Goal: Task Accomplishment & Management: Manage account settings

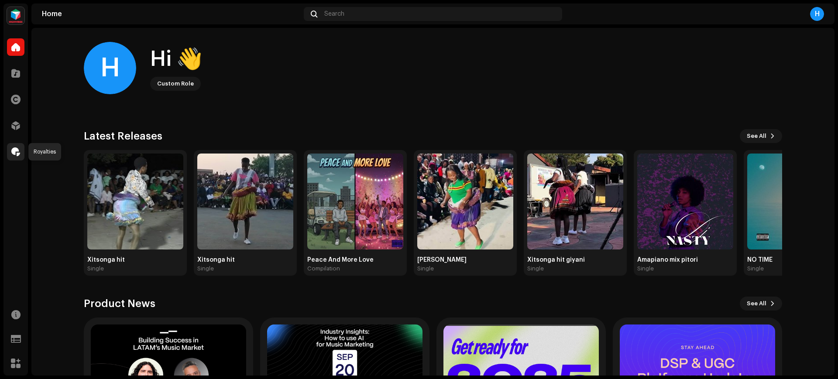
click at [17, 148] on span at bounding box center [15, 151] width 9 height 7
click at [15, 131] on div at bounding box center [15, 125] width 17 height 17
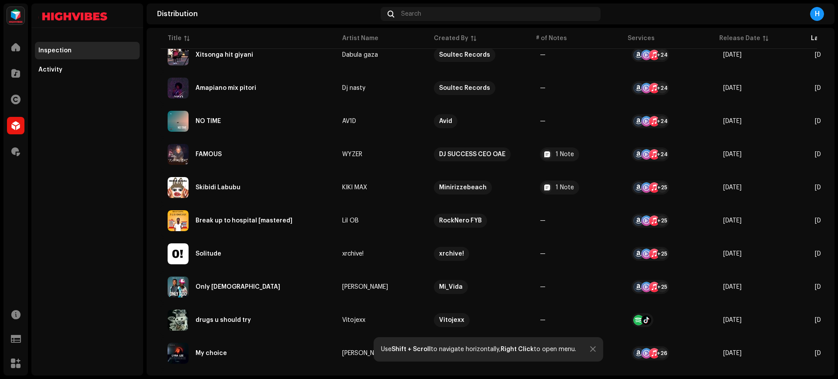
scroll to position [615, 0]
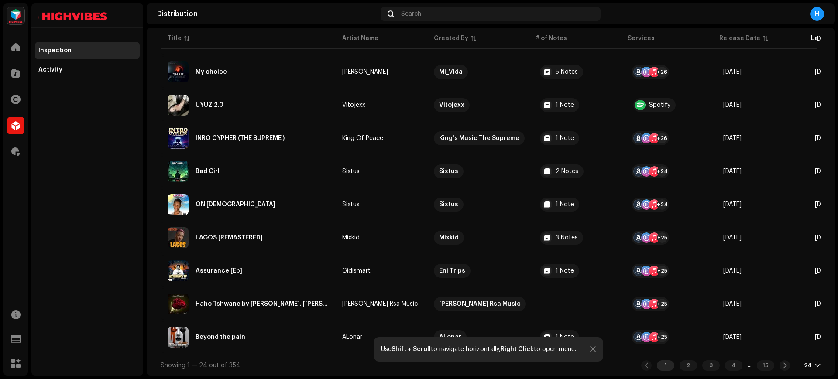
click at [815, 368] on div at bounding box center [817, 365] width 5 height 7
click at [789, 351] on div "72" at bounding box center [794, 349] width 36 height 17
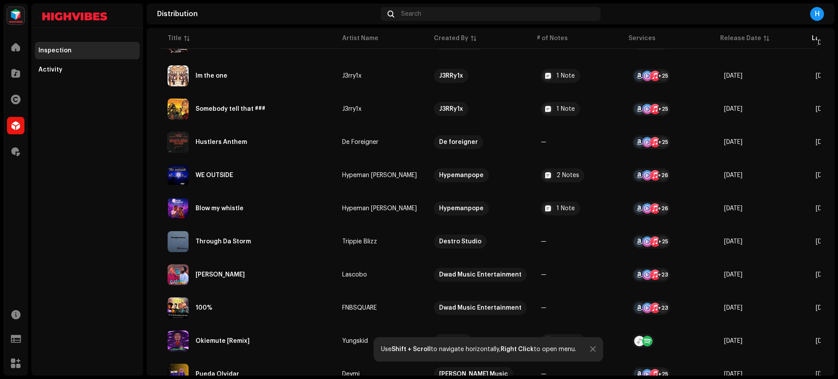
scroll to position [2207, 0]
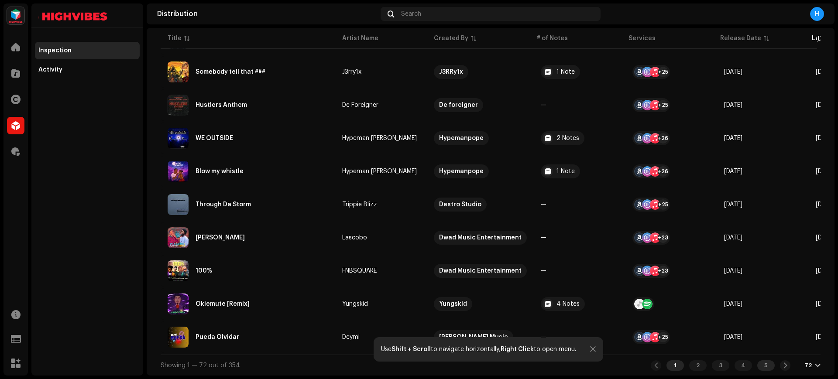
click at [760, 368] on div "5" at bounding box center [765, 366] width 17 height 10
click at [716, 368] on div "3" at bounding box center [720, 366] width 17 height 10
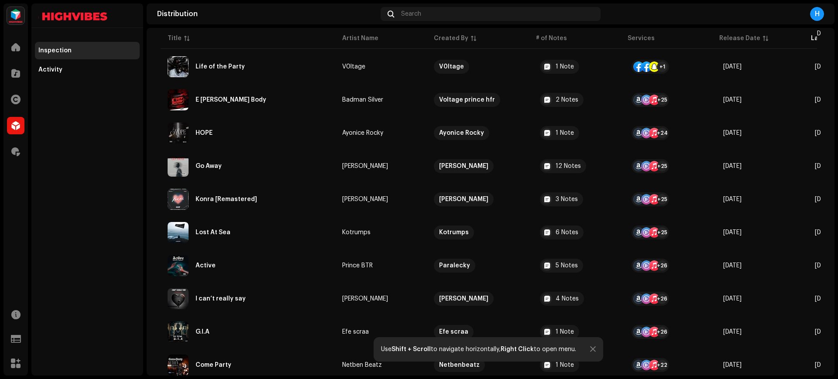
scroll to position [2207, 0]
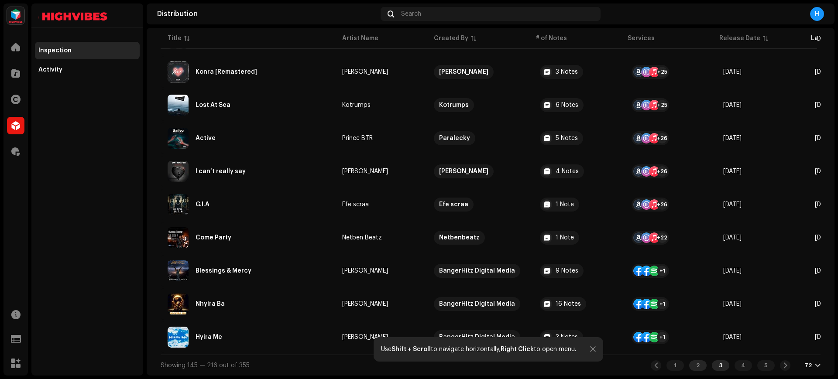
click at [693, 367] on div "2" at bounding box center [697, 366] width 17 height 10
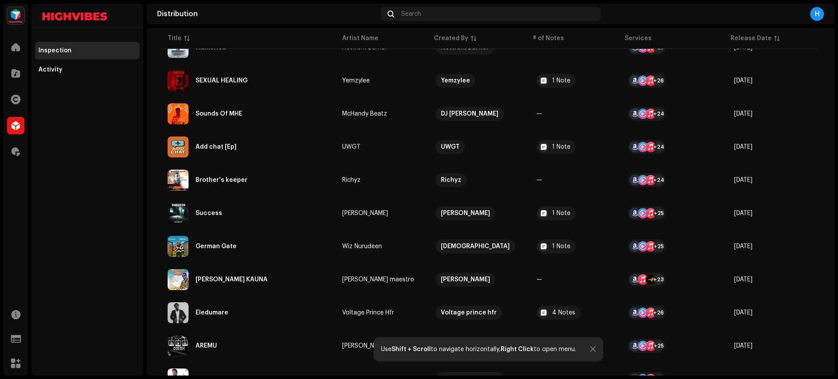
scroll to position [1764, 0]
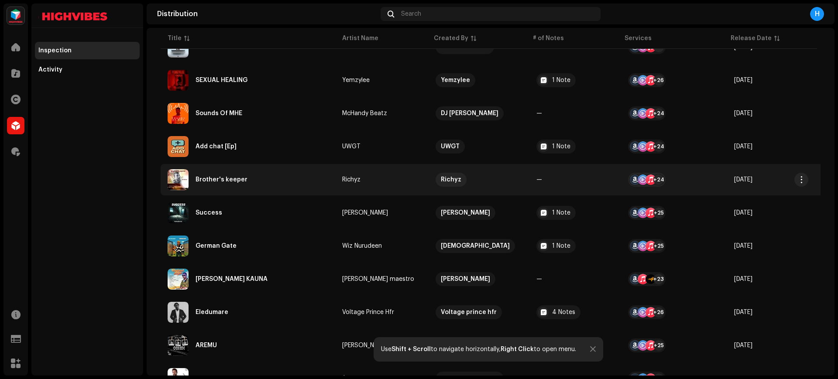
click at [290, 177] on div "Brother's keeper" at bounding box center [248, 179] width 161 height 21
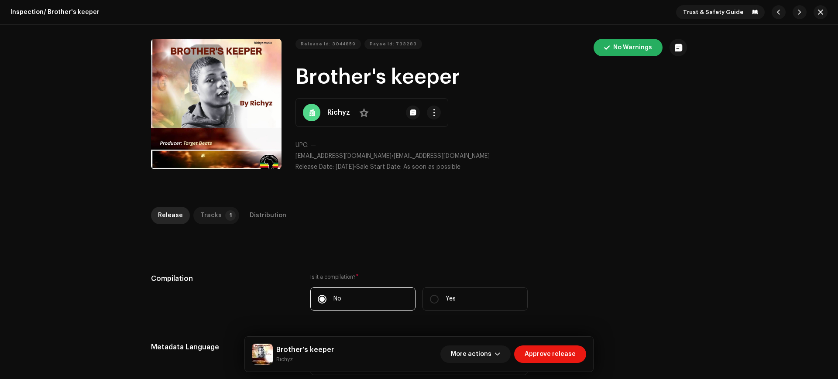
click at [205, 212] on div "Tracks" at bounding box center [210, 215] width 21 height 17
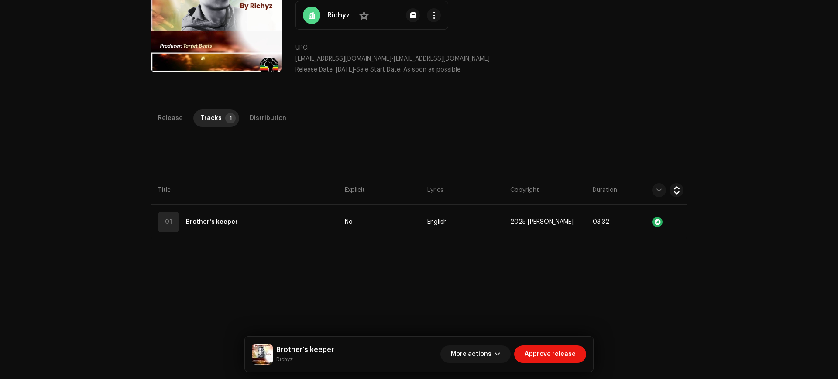
scroll to position [99, 0]
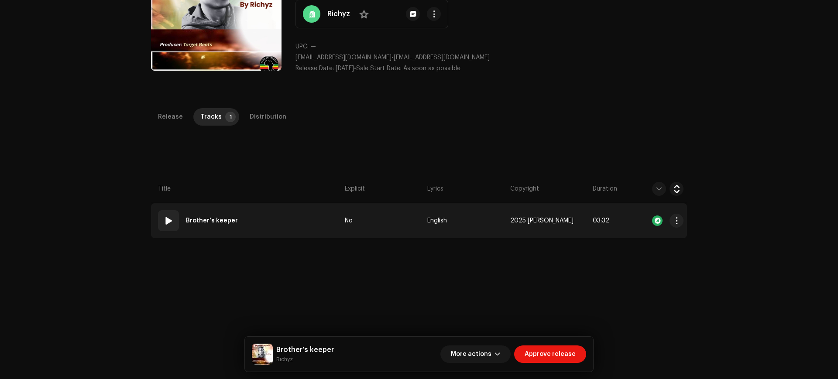
click at [292, 217] on td "01 Brother's keeper" at bounding box center [246, 220] width 190 height 35
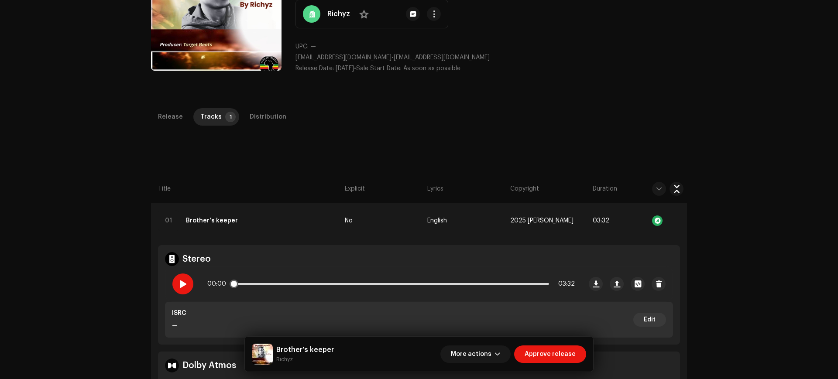
click at [181, 284] on span at bounding box center [182, 284] width 7 height 7
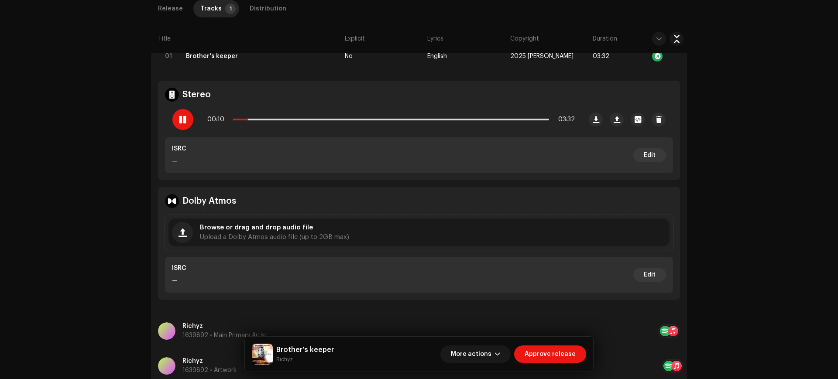
scroll to position [365, 0]
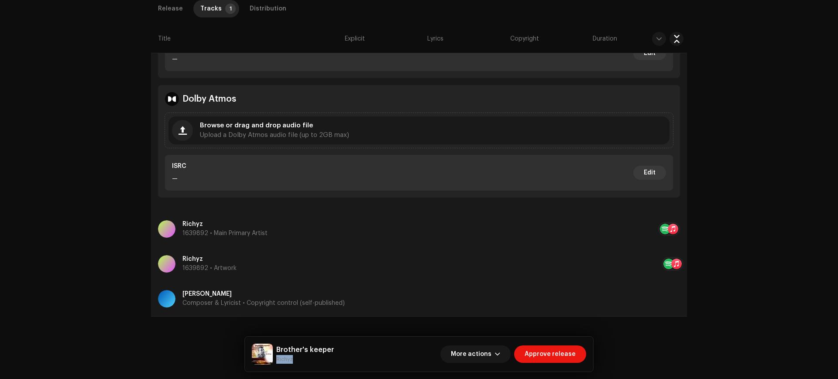
drag, startPoint x: 275, startPoint y: 357, endPoint x: 303, endPoint y: 360, distance: 28.1
click at [303, 360] on div "Brother's keeper Richyz" at bounding box center [293, 354] width 82 height 21
copy small "Richyz"
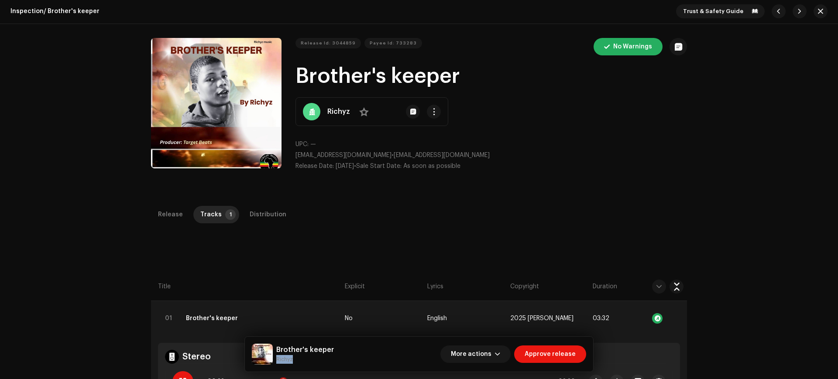
scroll to position [0, 0]
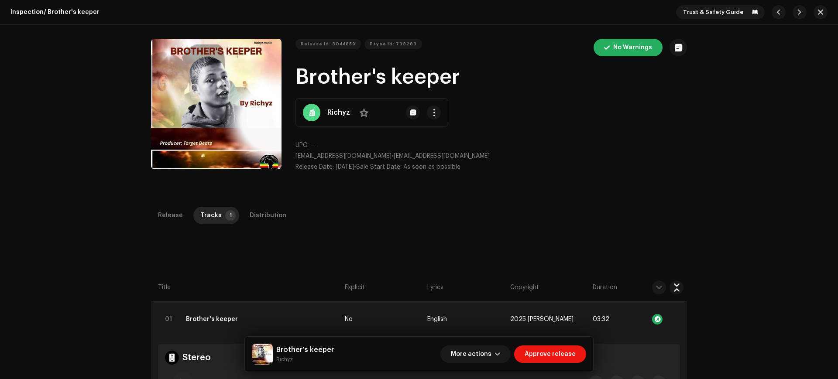
click at [548, 176] on div "Release Id: 3044859 Payee Id: 733283 No Warnings Brother's keeper Richyz No UPC…" at bounding box center [492, 109] width 392 height 140
drag, startPoint x: 296, startPoint y: 75, endPoint x: 461, endPoint y: 86, distance: 164.9
click at [461, 86] on h1 "Brother's keeper" at bounding box center [492, 77] width 392 height 28
copy h1 "Brother's keeper"
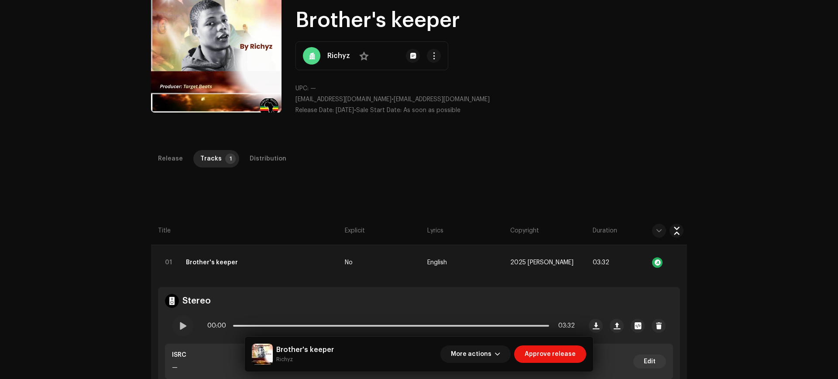
scroll to position [59, 0]
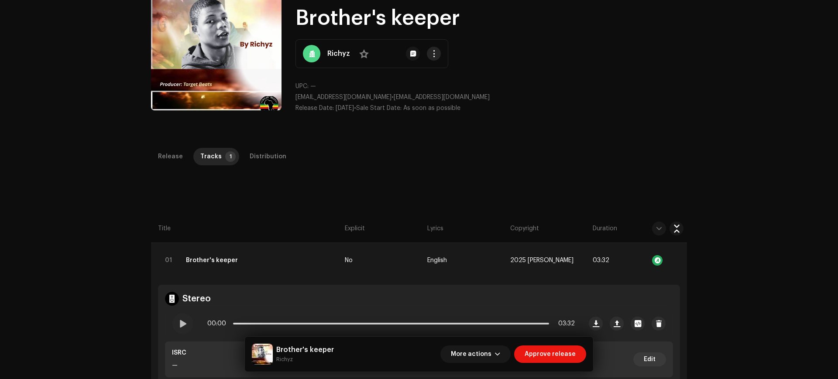
click at [433, 52] on span "button" at bounding box center [434, 53] width 7 height 7
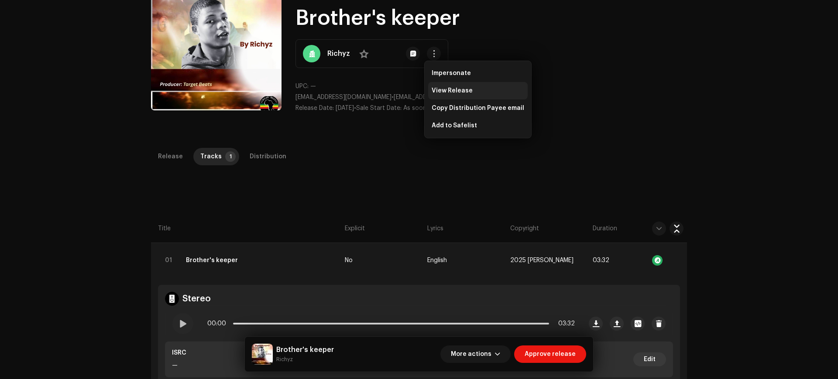
click at [459, 94] on span "View Release" at bounding box center [452, 90] width 41 height 7
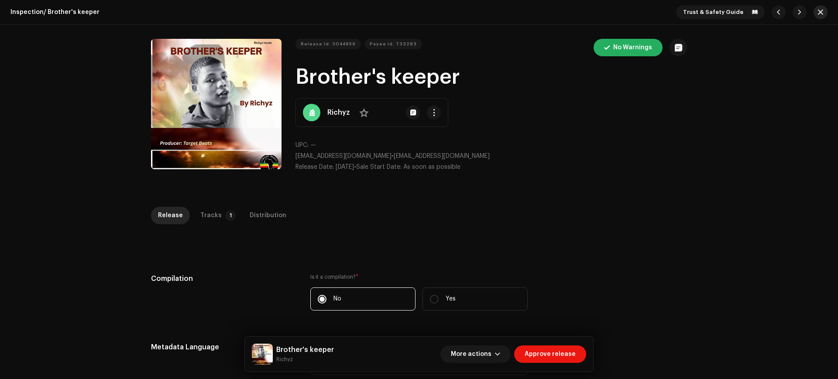
click at [818, 14] on span "button" at bounding box center [820, 12] width 5 height 7
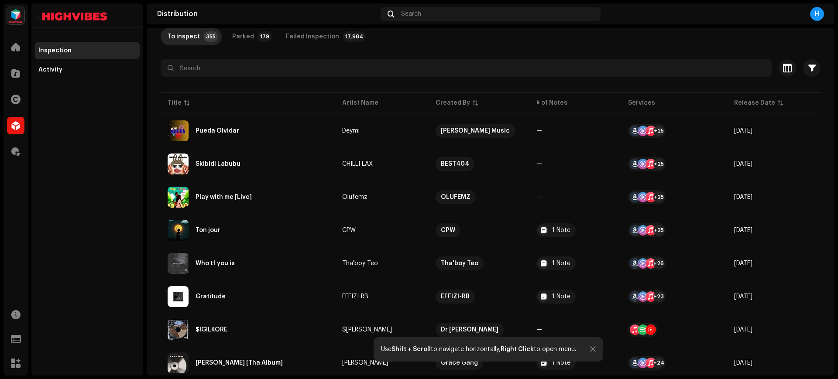
scroll to position [53, 0]
click at [15, 76] on span at bounding box center [15, 73] width 9 height 7
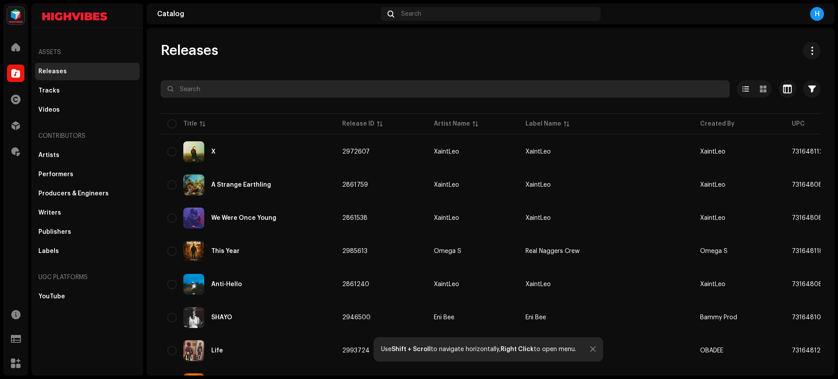
click at [221, 95] on input "text" at bounding box center [445, 88] width 569 height 17
paste input "Richyz"
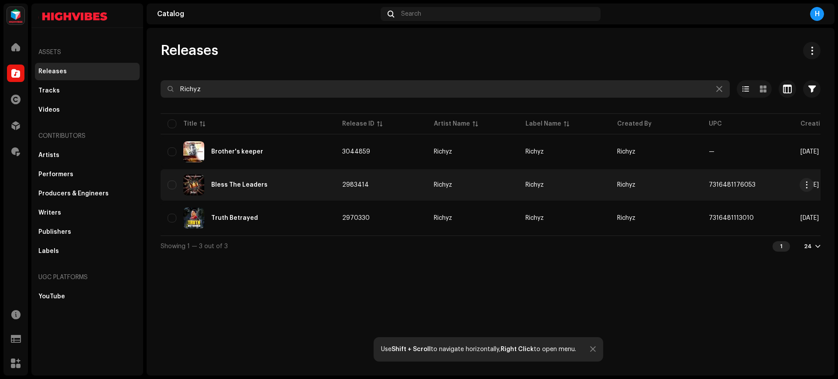
type input "Richyz"
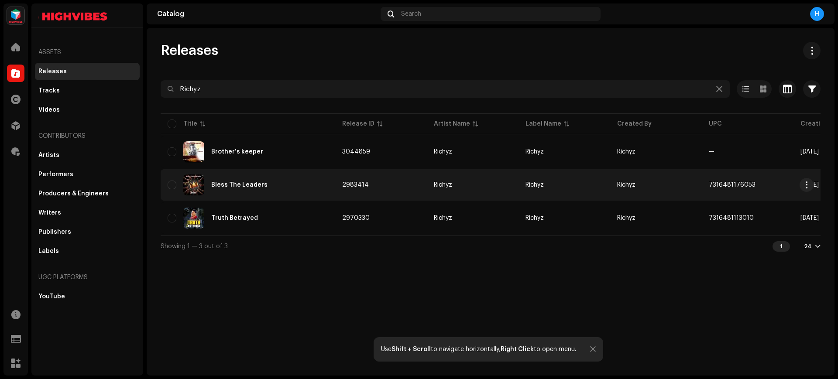
click at [335, 196] on td "2983414" at bounding box center [381, 184] width 92 height 31
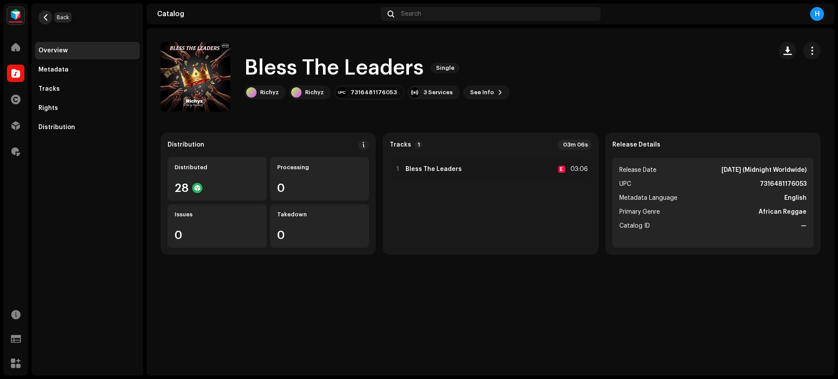
click at [48, 16] on span "button" at bounding box center [45, 17] width 7 height 7
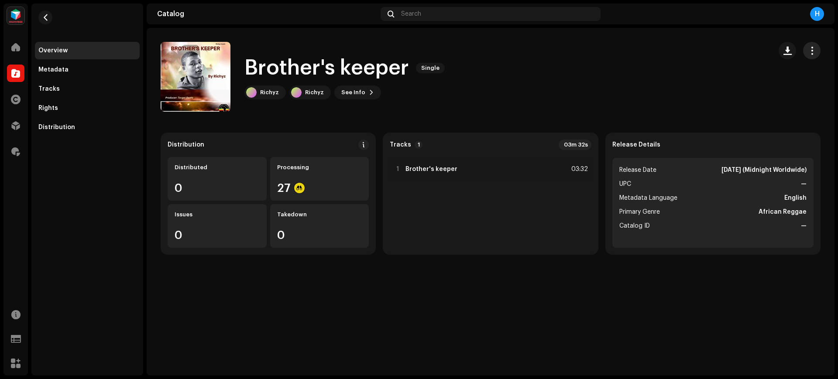
click at [810, 49] on span "button" at bounding box center [812, 50] width 8 height 7
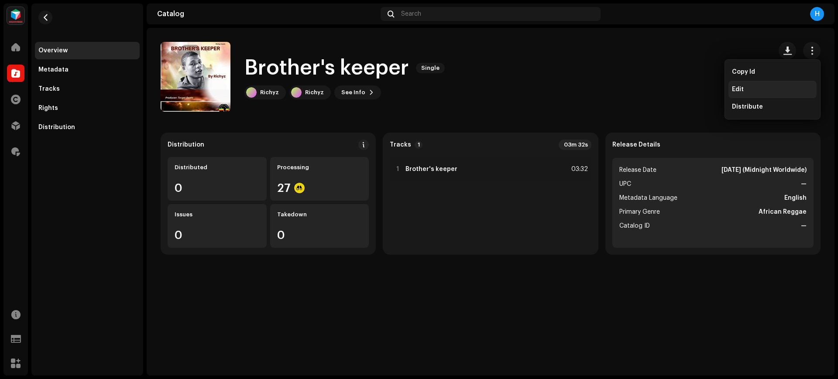
click at [743, 87] on span "Edit" at bounding box center [738, 89] width 12 height 7
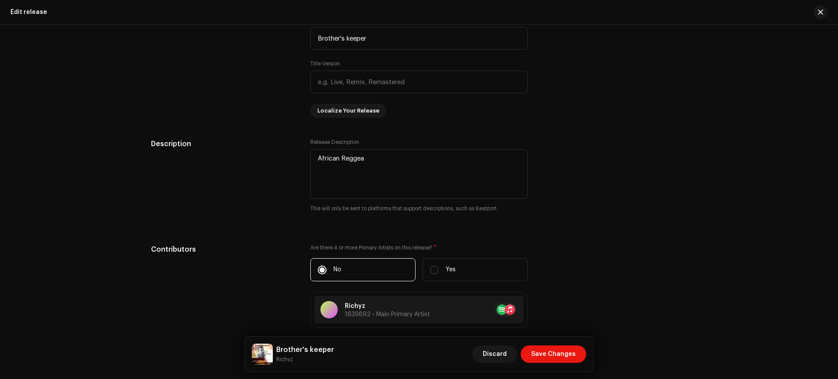
scroll to position [836, 0]
drag, startPoint x: 372, startPoint y: 158, endPoint x: 259, endPoint y: 146, distance: 114.1
click at [259, 146] on div "Description Release Description This will only be sent to platforms that suppor…" at bounding box center [419, 180] width 536 height 85
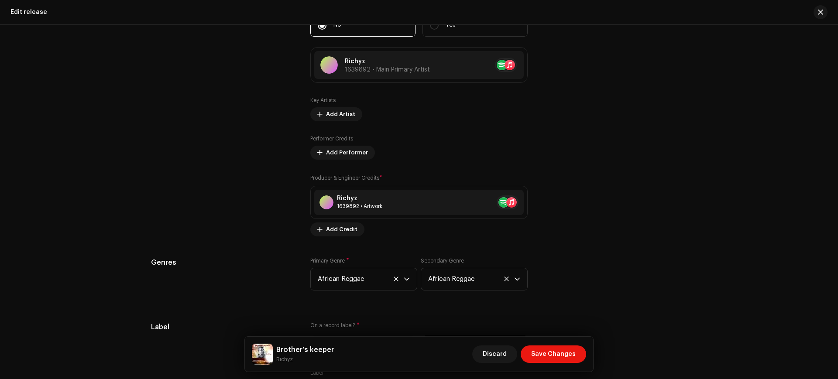
scroll to position [1085, 0]
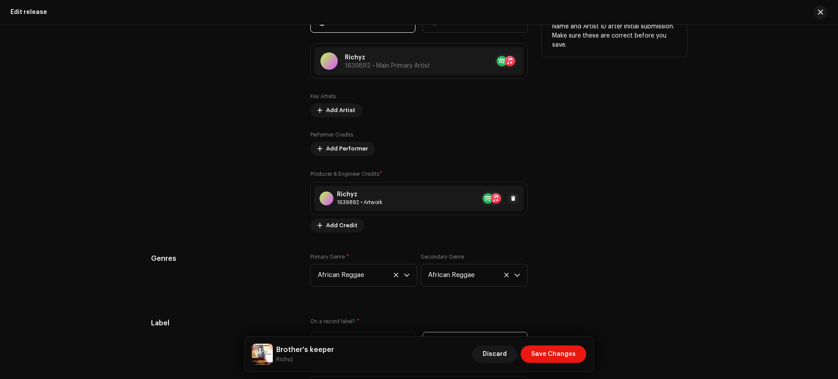
click at [408, 202] on div "Richyz 1639892 • Artwork" at bounding box center [419, 198] width 210 height 25
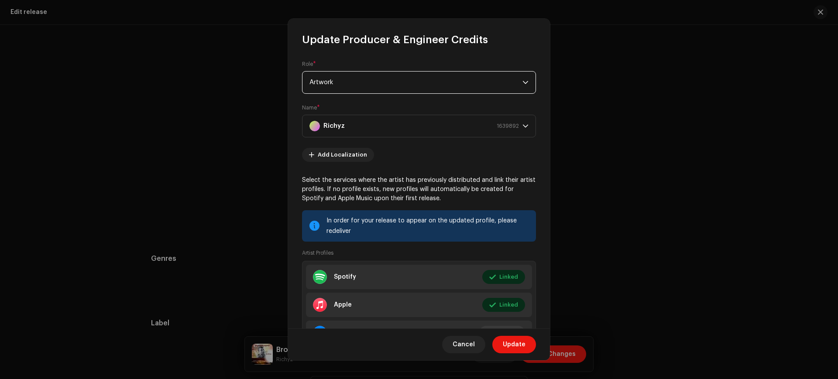
click at [467, 85] on span "Artwork" at bounding box center [416, 83] width 213 height 22
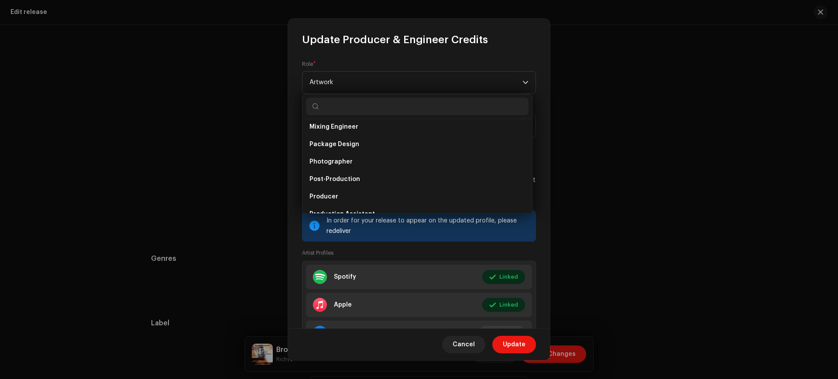
scroll to position [290, 0]
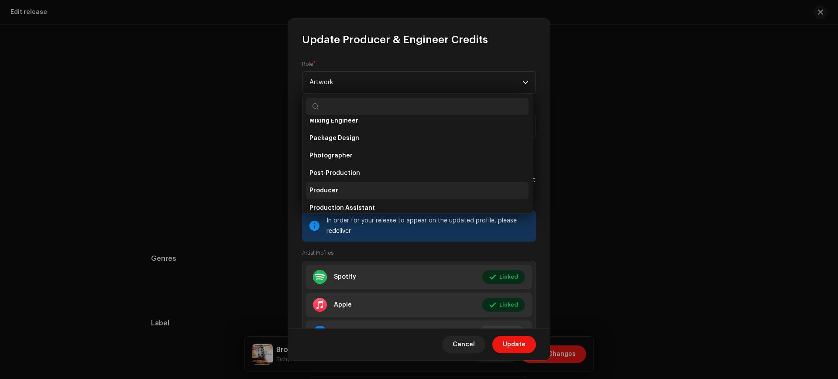
click at [327, 189] on span "Producer" at bounding box center [324, 190] width 29 height 9
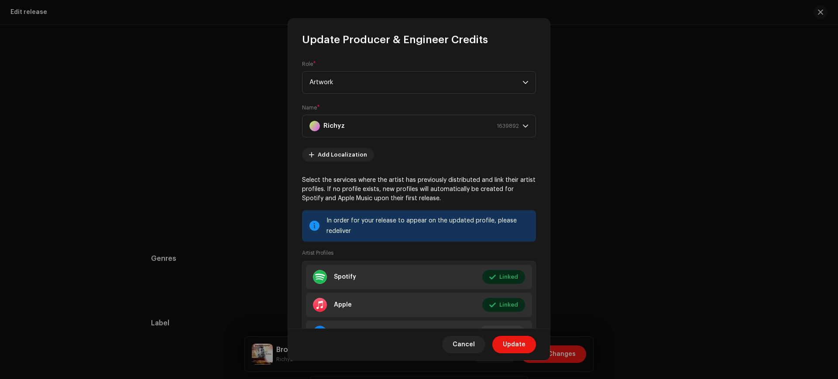
scroll to position [21, 0]
click at [505, 337] on span "Update" at bounding box center [514, 344] width 23 height 17
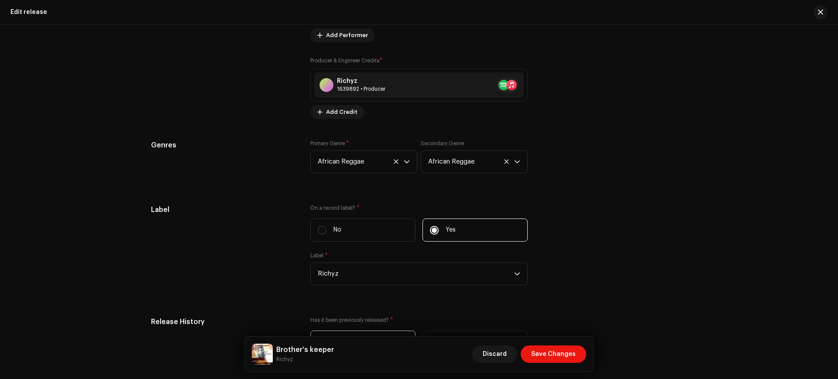
scroll to position [1204, 0]
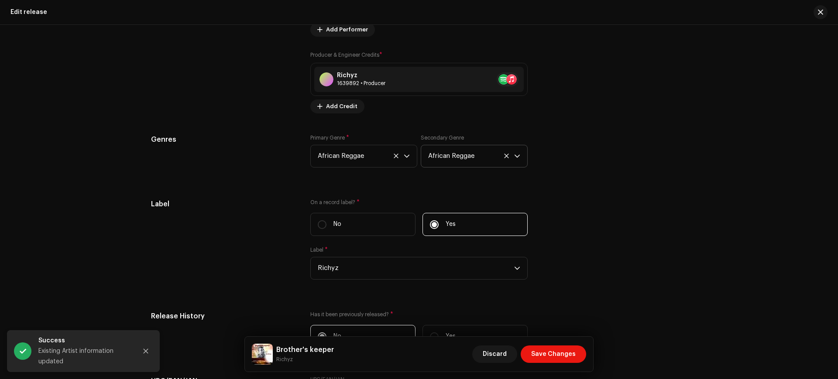
click at [505, 156] on icon at bounding box center [506, 156] width 4 height 4
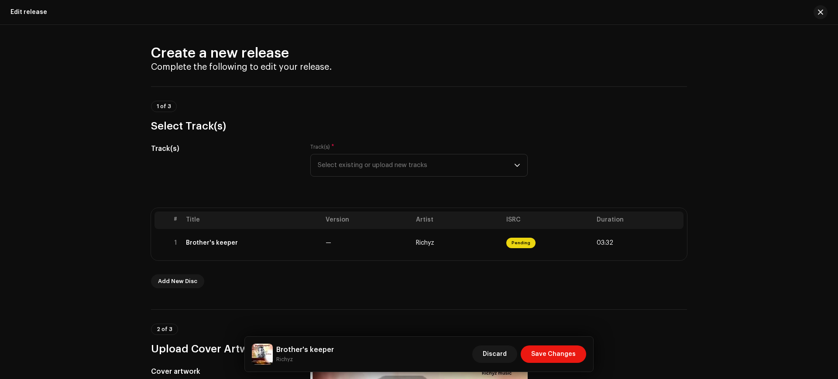
scroll to position [0, 0]
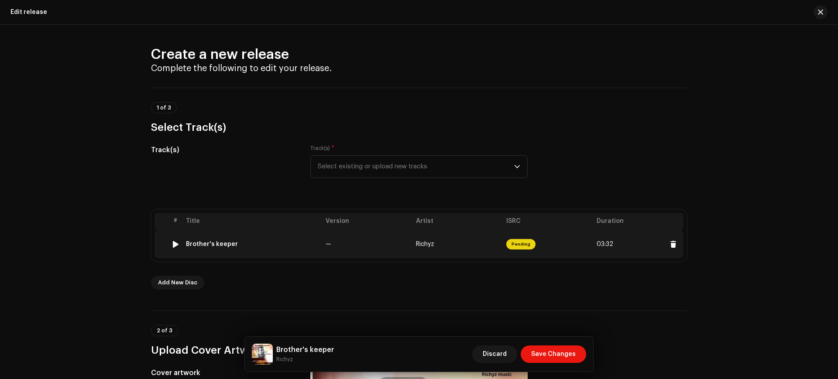
click at [379, 248] on td "—" at bounding box center [367, 244] width 90 height 28
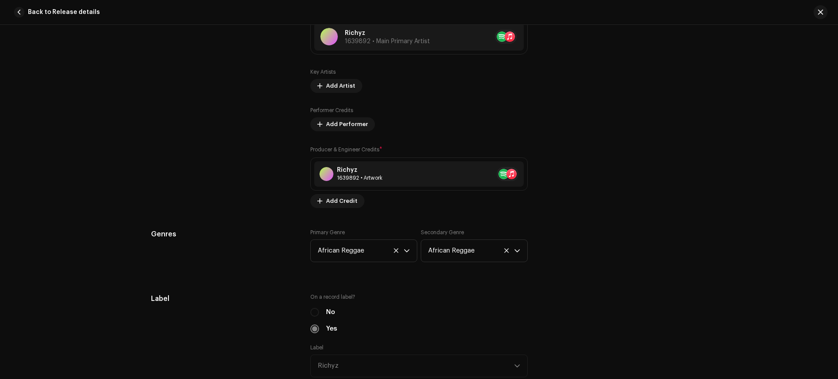
scroll to position [601, 0]
click at [376, 173] on div "Richyz" at bounding box center [359, 169] width 45 height 7
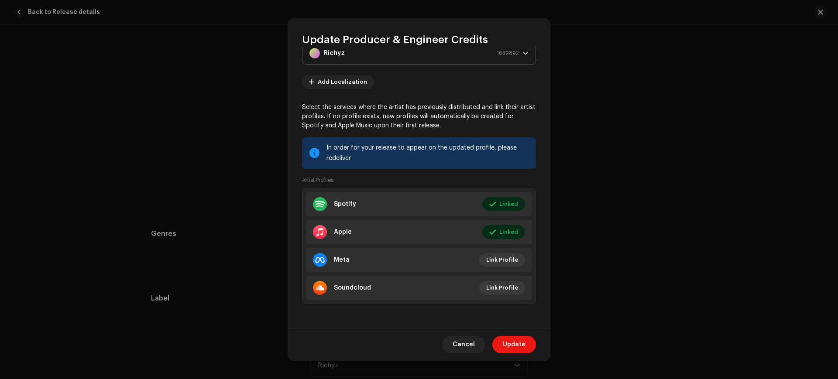
scroll to position [0, 0]
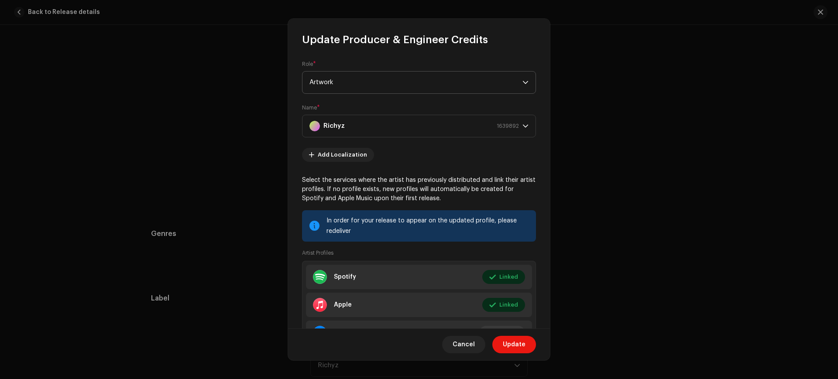
click at [474, 87] on span "Artwork" at bounding box center [416, 83] width 213 height 22
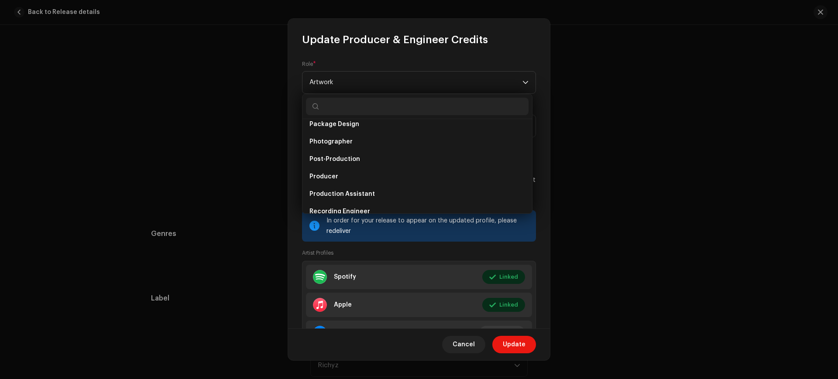
scroll to position [306, 0]
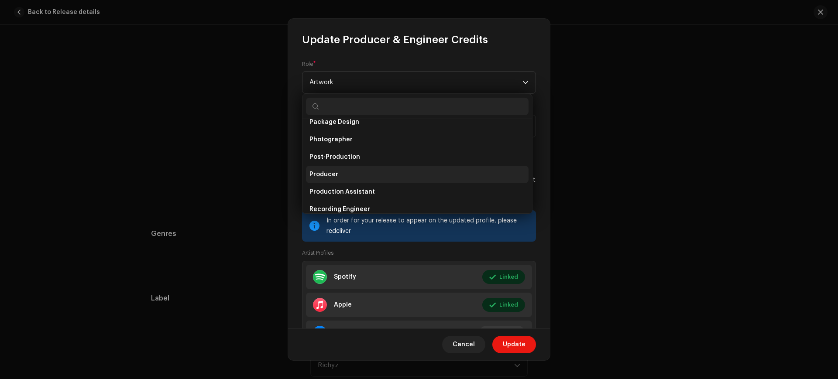
click at [343, 172] on li "Producer" at bounding box center [417, 174] width 223 height 17
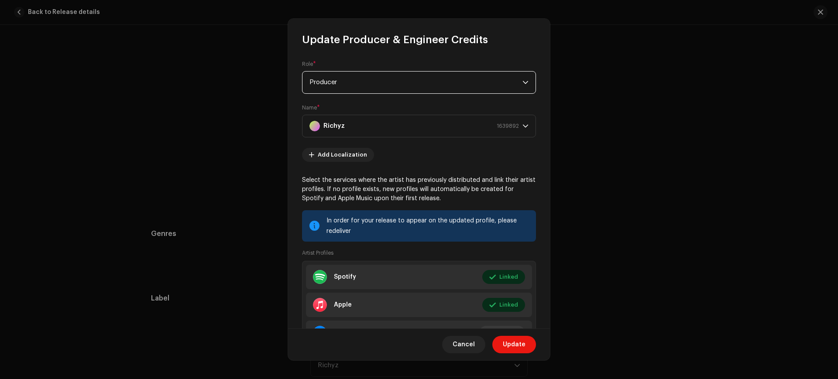
scroll to position [21, 0]
click at [510, 344] on span "Update" at bounding box center [514, 344] width 23 height 17
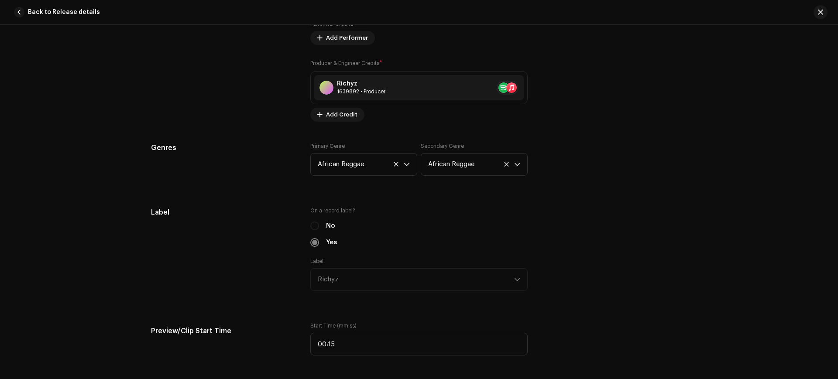
scroll to position [687, 0]
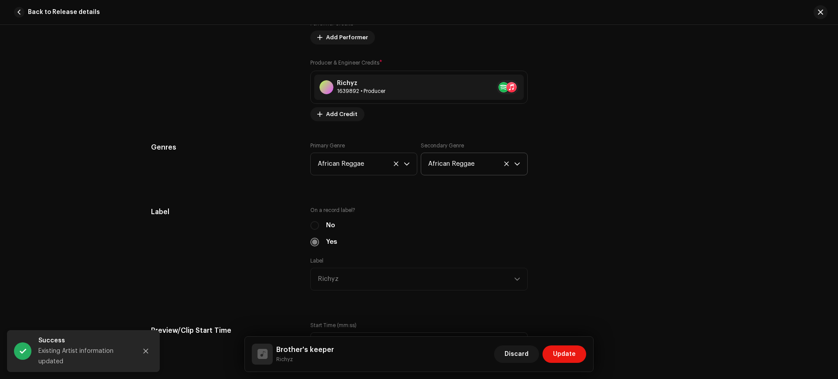
click at [505, 165] on icon at bounding box center [507, 164] width 6 height 6
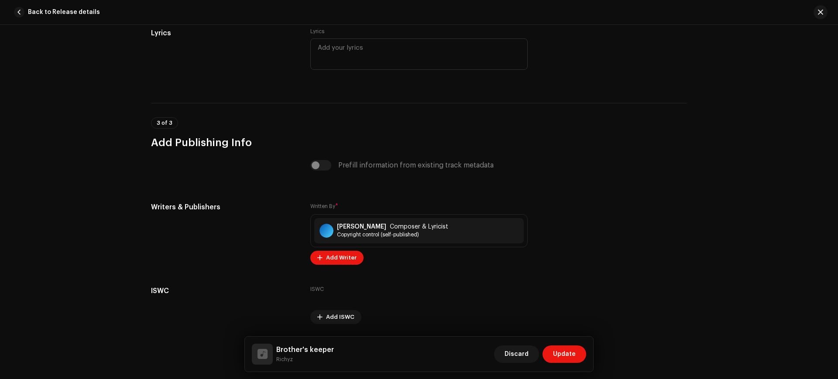
scroll to position [1711, 0]
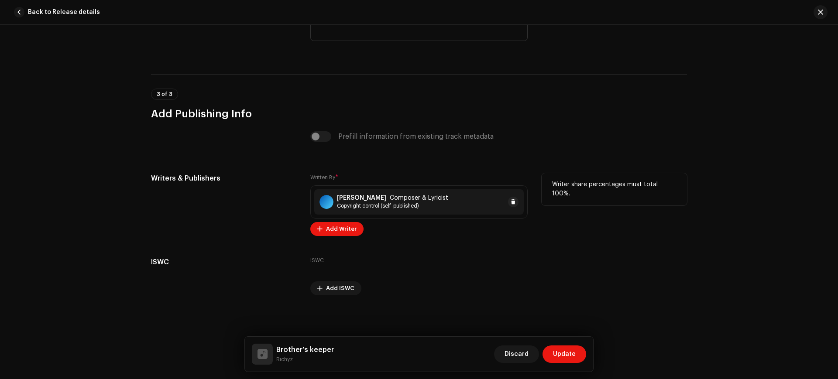
click at [384, 200] on strong "[PERSON_NAME]" at bounding box center [361, 198] width 49 height 7
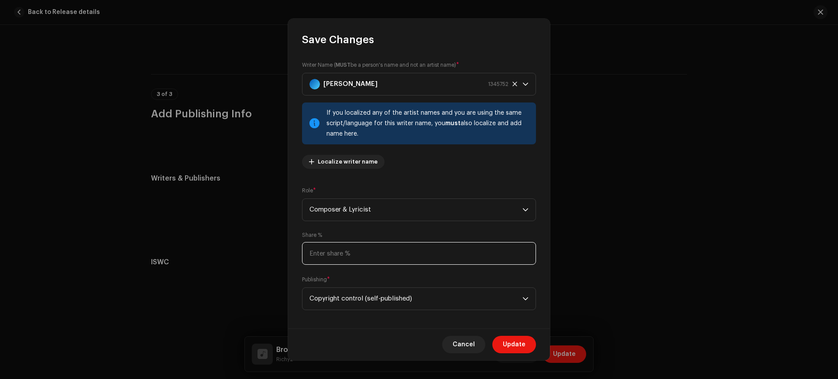
click at [372, 259] on input at bounding box center [419, 253] width 234 height 23
type input "100.00"
click at [517, 348] on span "Update" at bounding box center [514, 344] width 23 height 17
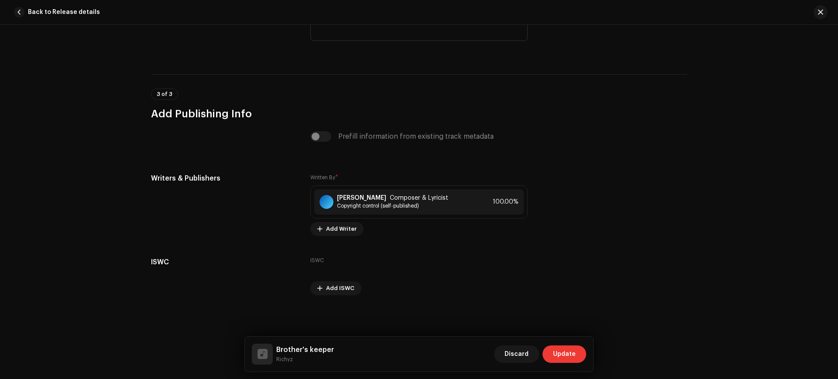
click at [551, 359] on button "Update" at bounding box center [565, 354] width 44 height 17
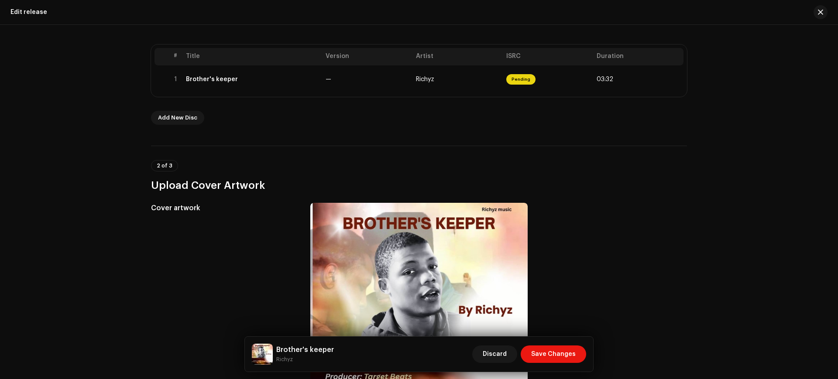
scroll to position [0, 0]
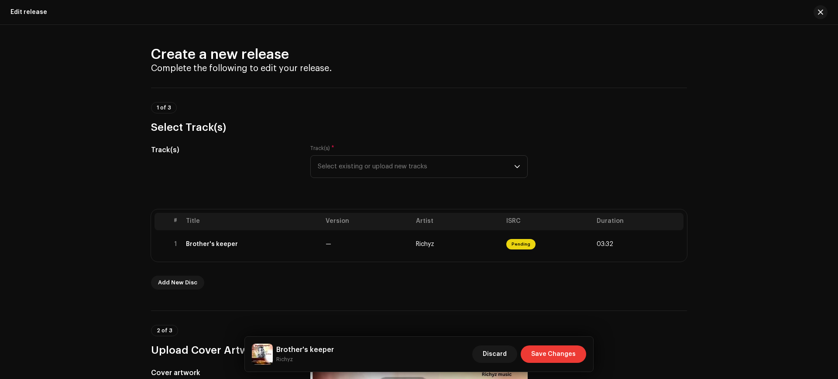
click at [538, 354] on span "Save Changes" at bounding box center [553, 354] width 45 height 17
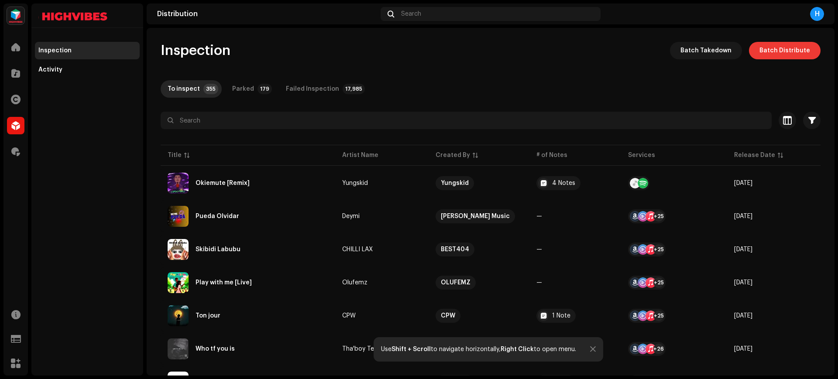
click at [770, 52] on span "Batch Distribute" at bounding box center [785, 50] width 51 height 17
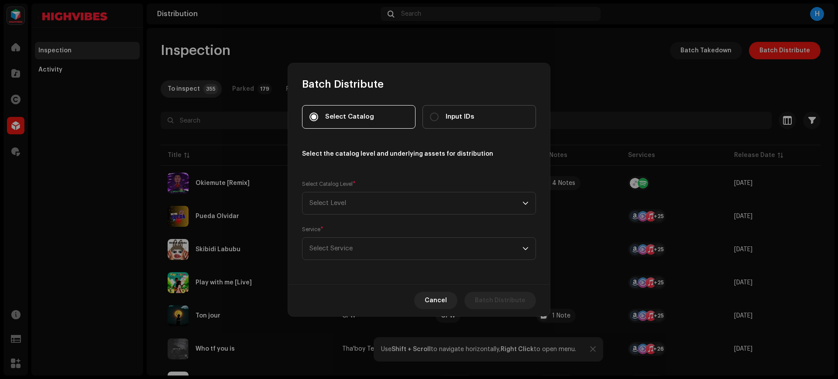
click at [447, 123] on label "Input IDs" at bounding box center [480, 117] width 114 height 24
click at [439, 121] on input "Input IDs" at bounding box center [434, 117] width 9 height 9
radio input "true"
click at [354, 120] on span "Select Catalog" at bounding box center [349, 117] width 49 height 10
click at [318, 120] on input "Select Catalog" at bounding box center [314, 117] width 9 height 9
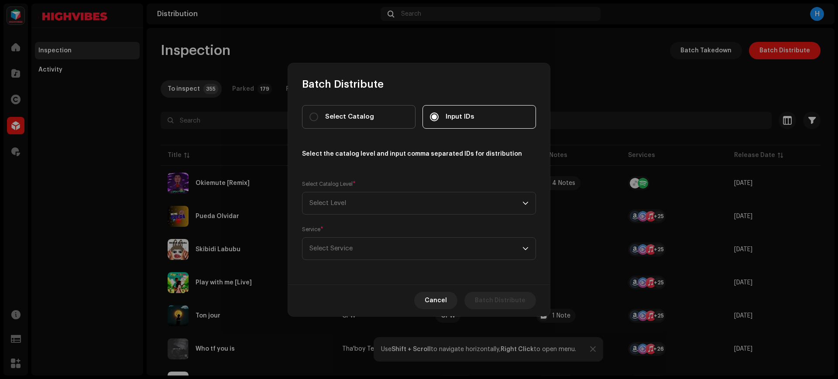
radio input "true"
click at [374, 197] on span "Select Level" at bounding box center [416, 204] width 213 height 22
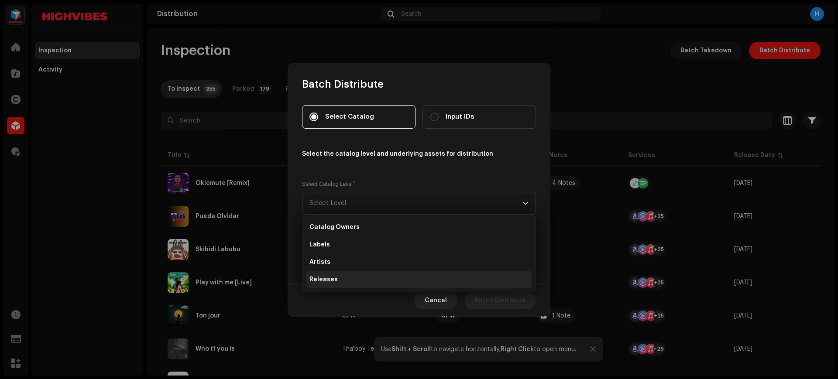
click at [347, 277] on li "Releases" at bounding box center [419, 279] width 226 height 17
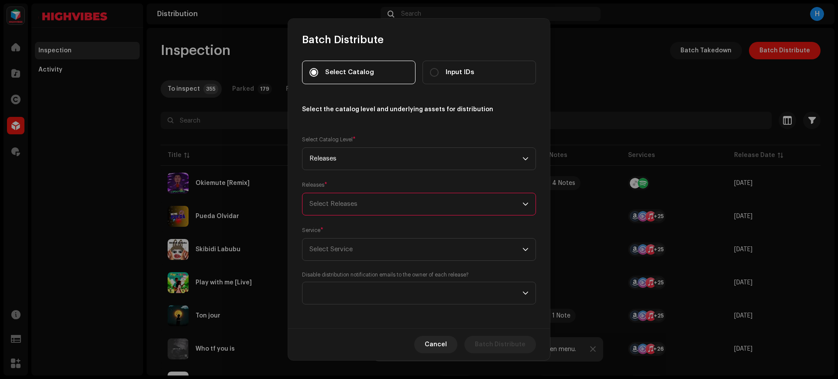
click at [360, 203] on div "Select Releases" at bounding box center [416, 204] width 213 height 22
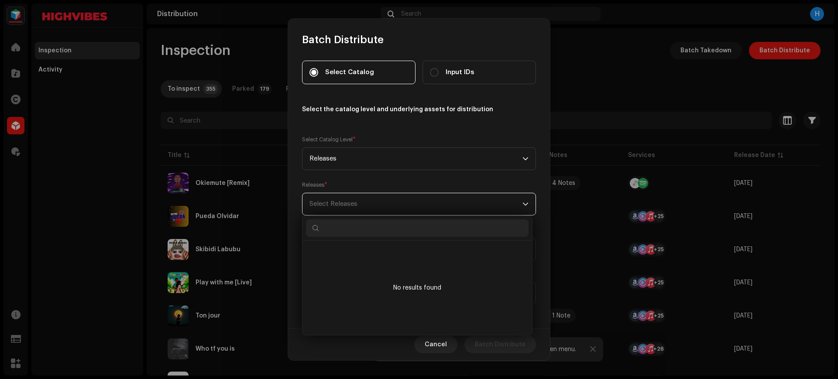
scroll to position [5, 39]
click at [340, 230] on input "text" at bounding box center [417, 228] width 223 height 17
paste input "3044859"
type input "3044859"
click at [377, 176] on div "Select Catalog Input IDs Select the catalog level and underlying assets for dis…" at bounding box center [419, 183] width 234 height 244
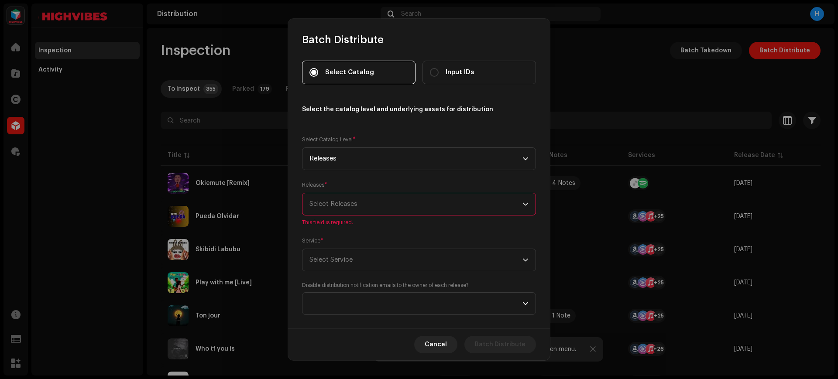
scroll to position [11, 0]
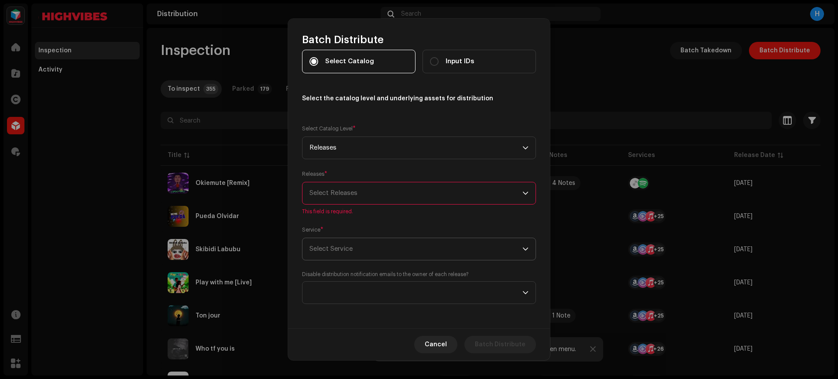
click at [373, 245] on span "Select Service" at bounding box center [416, 249] width 213 height 22
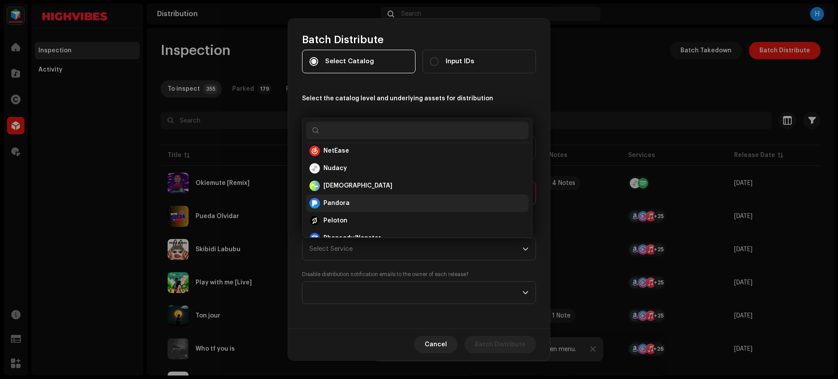
scroll to position [283, 0]
click at [350, 200] on div "[DEMOGRAPHIC_DATA]" at bounding box center [418, 204] width 216 height 10
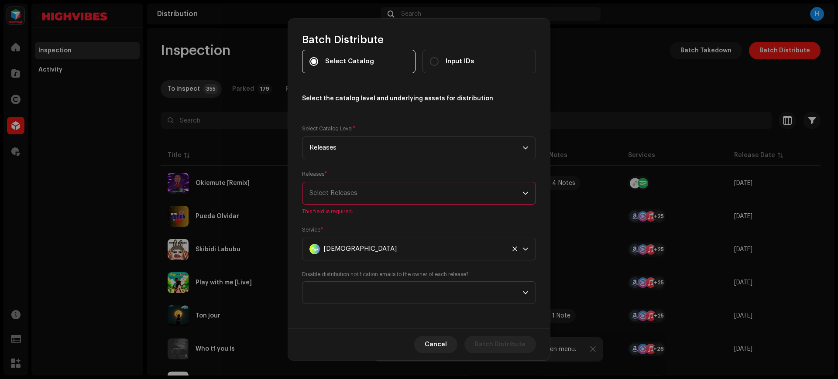
click at [384, 194] on div "Select Releases" at bounding box center [416, 193] width 213 height 22
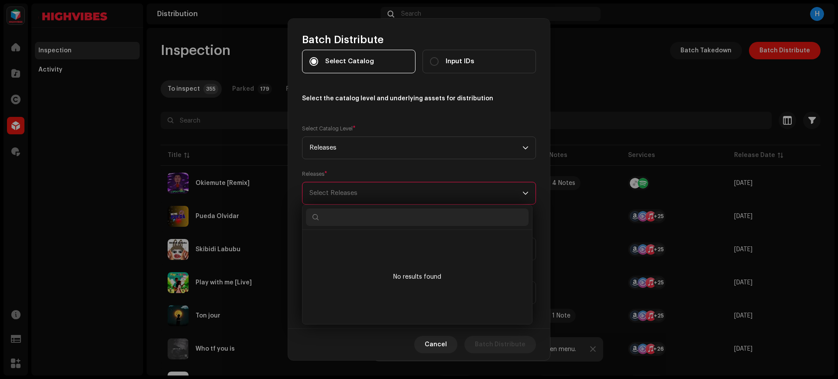
click at [332, 220] on input "text" at bounding box center [417, 217] width 223 height 17
paste input "3044859"
type input "3044859"
click at [445, 110] on div "Select Catalog Input IDs Select the catalog level and underlying assets for dis…" at bounding box center [419, 177] width 234 height 255
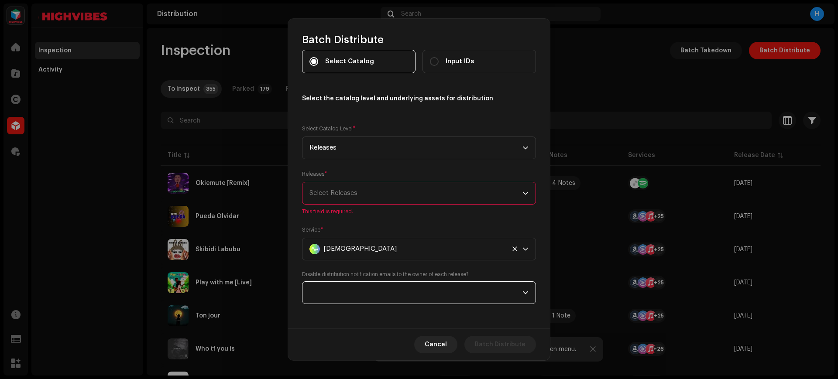
click at [369, 296] on span at bounding box center [416, 293] width 213 height 22
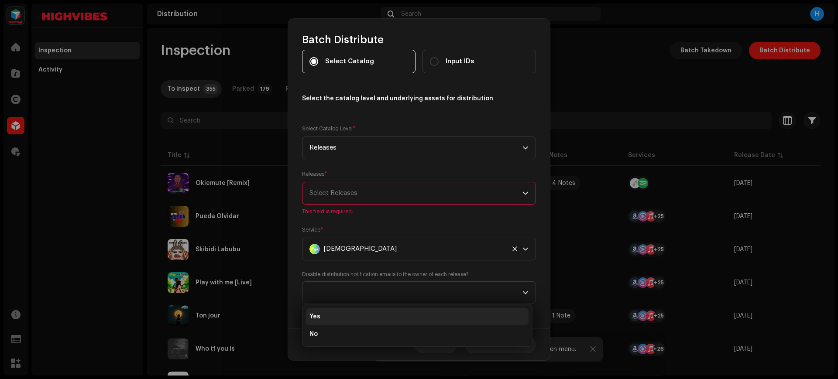
click at [366, 323] on li "Yes" at bounding box center [417, 316] width 223 height 17
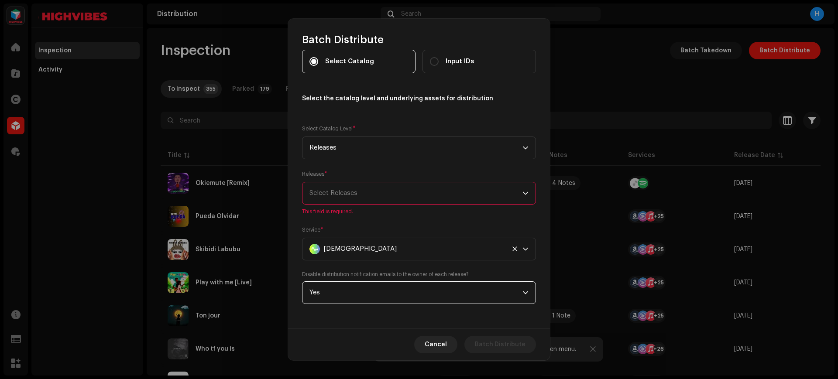
click at [371, 195] on div "Select Releases" at bounding box center [416, 193] width 213 height 22
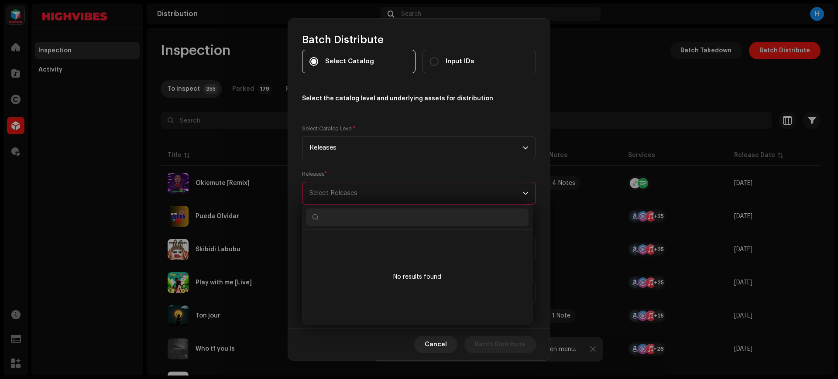
click at [328, 223] on input "text" at bounding box center [417, 217] width 223 height 17
paste input "3044859"
type input "3044859"
click at [326, 219] on input "3044859" at bounding box center [417, 217] width 223 height 17
click at [415, 148] on span "Releases" at bounding box center [416, 148] width 213 height 22
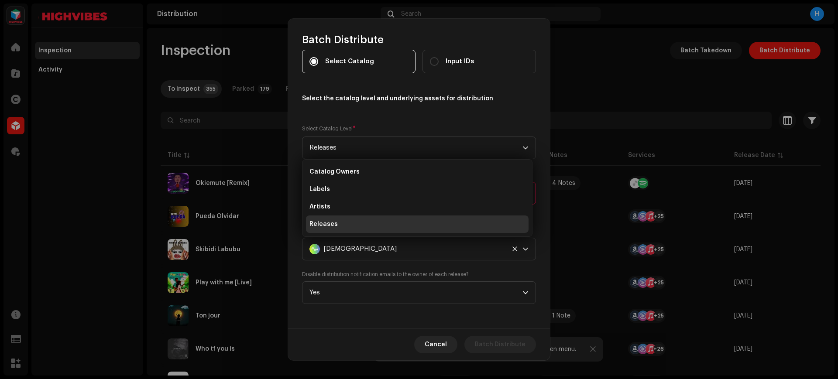
click at [369, 230] on li "Releases" at bounding box center [417, 224] width 223 height 17
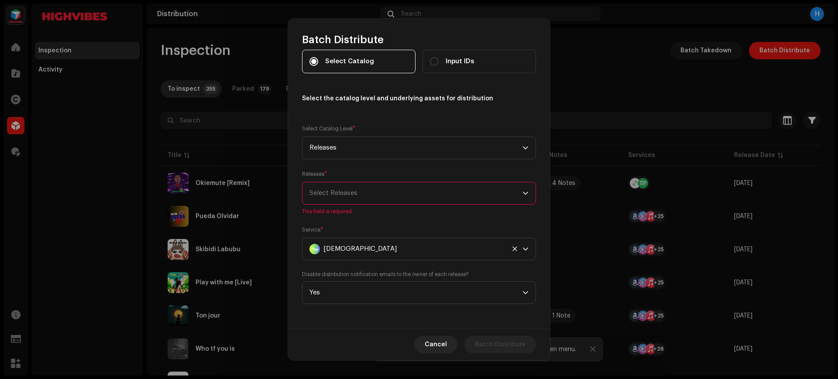
click at [349, 189] on div "Select Releases" at bounding box center [416, 193] width 213 height 22
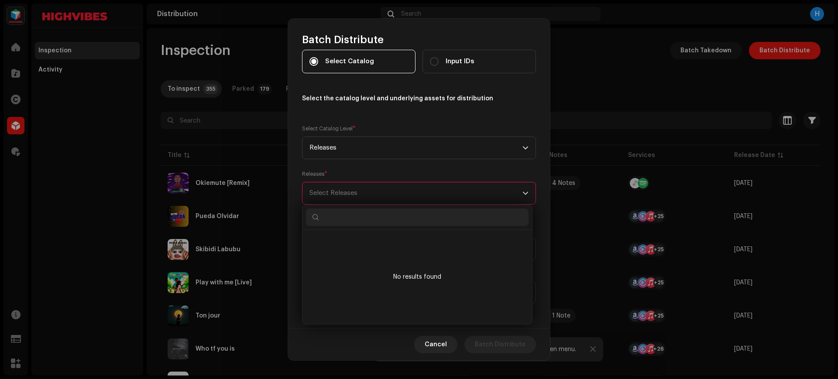
click at [327, 216] on input "text" at bounding box center [417, 217] width 223 height 17
paste input "3044859"
type input "3044859"
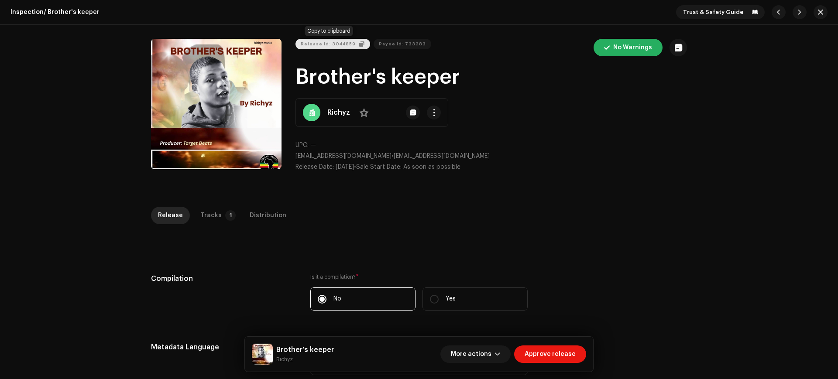
click at [339, 45] on span "Release Id: 3044859" at bounding box center [328, 43] width 55 height 17
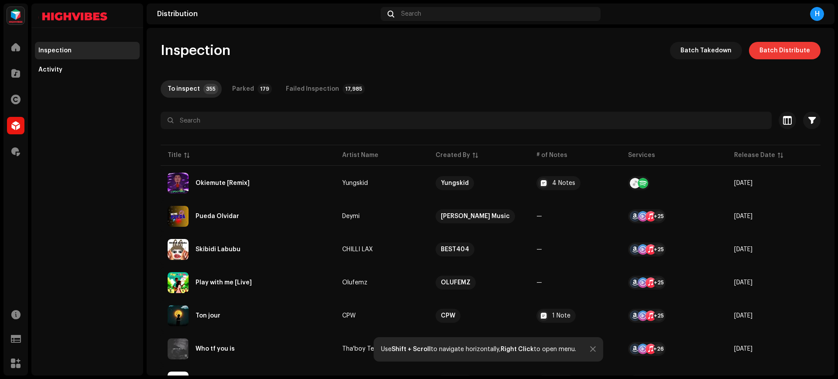
click at [774, 56] on span "Batch Distribute" at bounding box center [785, 50] width 51 height 17
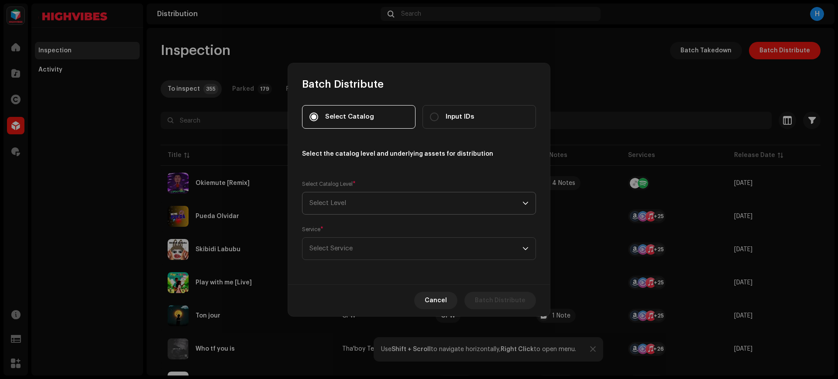
click at [418, 200] on span "Select Level" at bounding box center [416, 204] width 213 height 22
click at [334, 279] on span "Releases" at bounding box center [324, 279] width 28 height 9
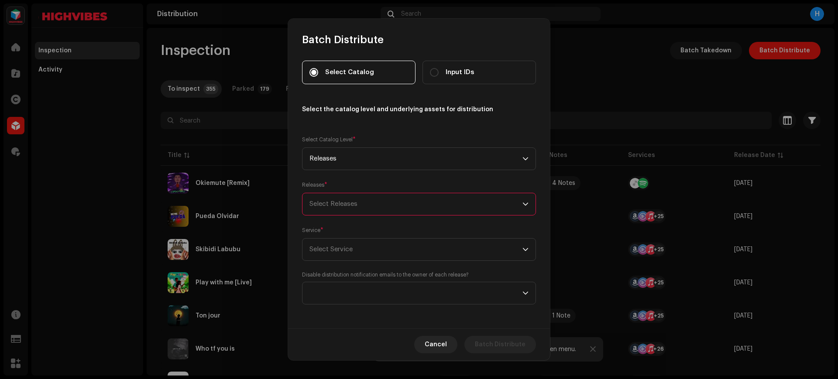
click at [365, 209] on div "Select Releases" at bounding box center [416, 204] width 213 height 22
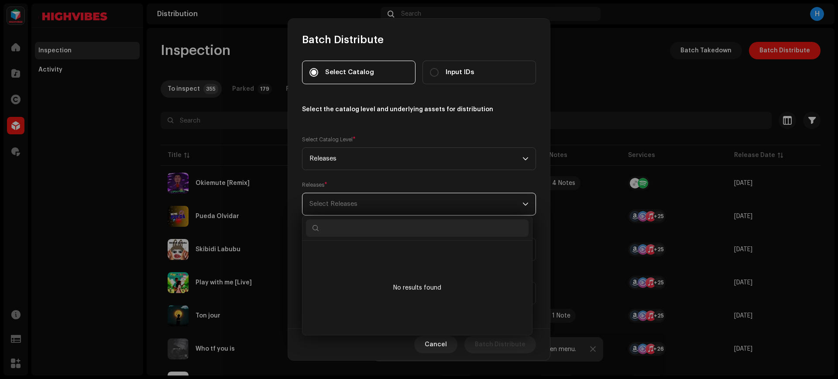
scroll to position [5, 39]
click at [334, 231] on input "text" at bounding box center [417, 228] width 223 height 17
paste input "3044859"
type input "3044859"
click at [466, 81] on label "Input IDs" at bounding box center [480, 73] width 114 height 24
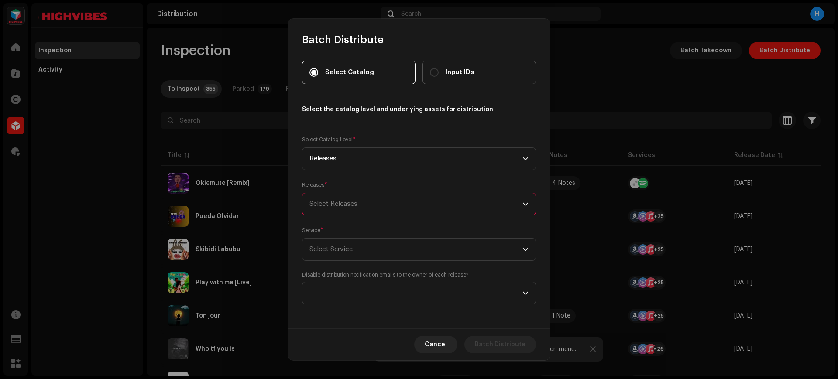
click at [439, 77] on input "Input IDs" at bounding box center [434, 72] width 9 height 9
radio input "true"
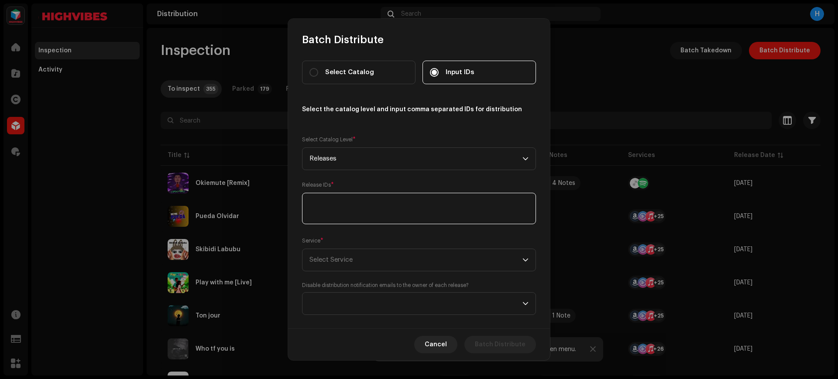
click at [360, 216] on textarea at bounding box center [419, 208] width 234 height 31
paste textarea "3044859"
type textarea "3044859"
click at [367, 262] on span "Select Service" at bounding box center [416, 260] width 213 height 22
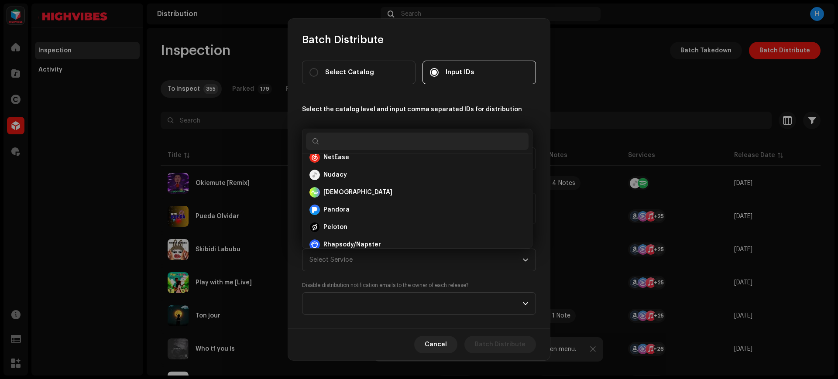
scroll to position [305, 0]
click at [349, 193] on div "[DEMOGRAPHIC_DATA]" at bounding box center [418, 193] width 216 height 10
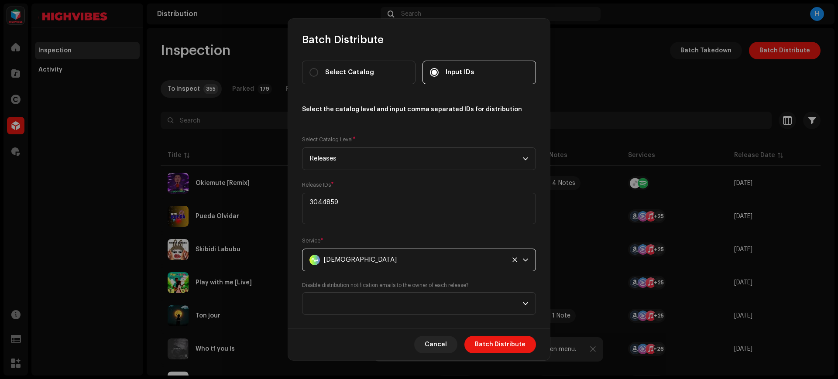
scroll to position [11, 0]
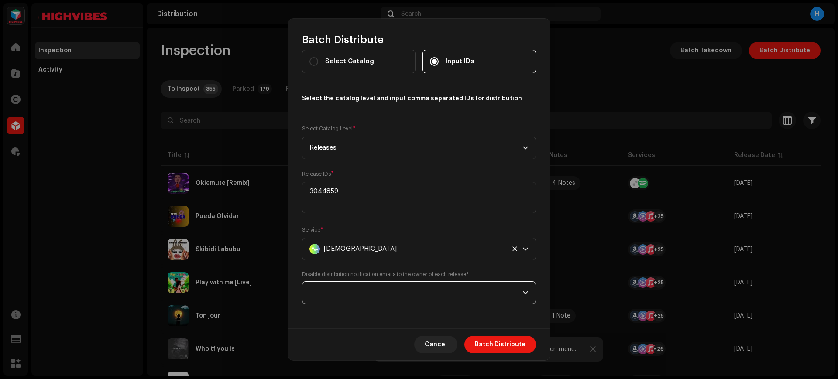
click at [358, 295] on span at bounding box center [416, 293] width 213 height 22
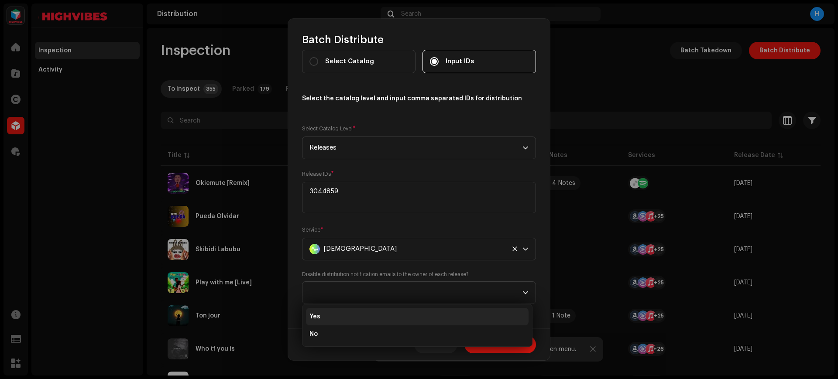
click at [349, 314] on li "Yes" at bounding box center [417, 316] width 223 height 17
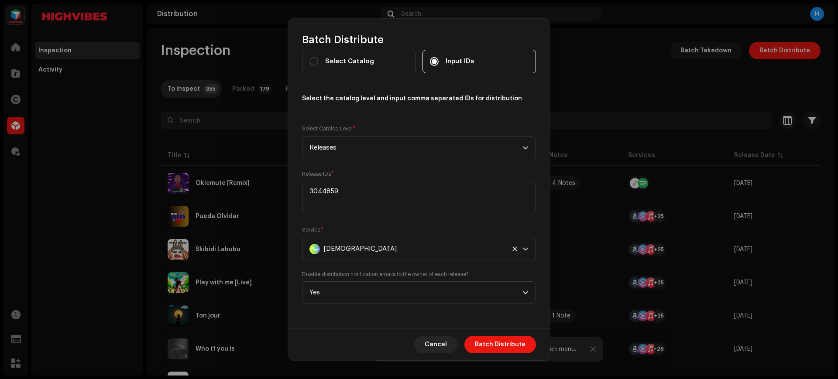
click at [369, 318] on div "Select Catalog Input IDs Select the catalog level and input comma separated IDs…" at bounding box center [419, 188] width 262 height 282
click at [492, 346] on span "Batch Distribute" at bounding box center [500, 344] width 51 height 17
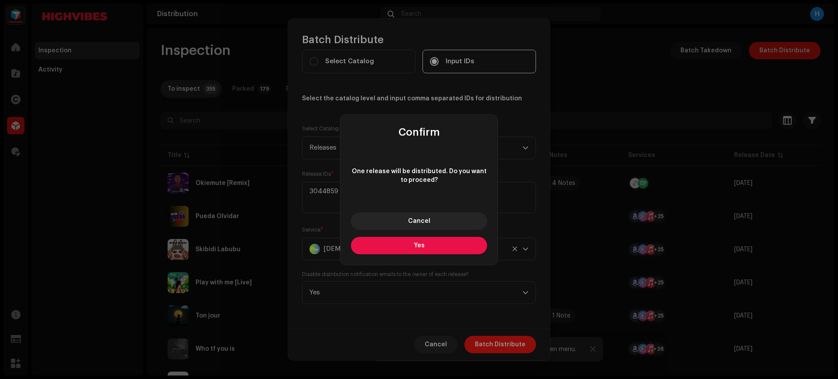
click at [420, 244] on span "Yes" at bounding box center [419, 246] width 11 height 6
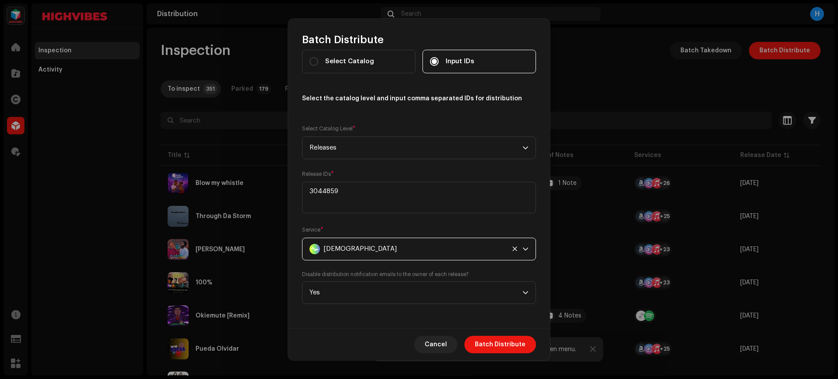
click at [369, 251] on div "[DEMOGRAPHIC_DATA]" at bounding box center [408, 249] width 196 height 22
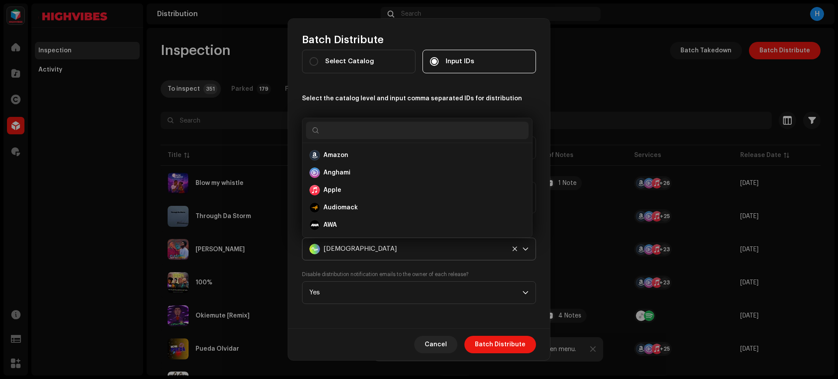
scroll to position [258, 0]
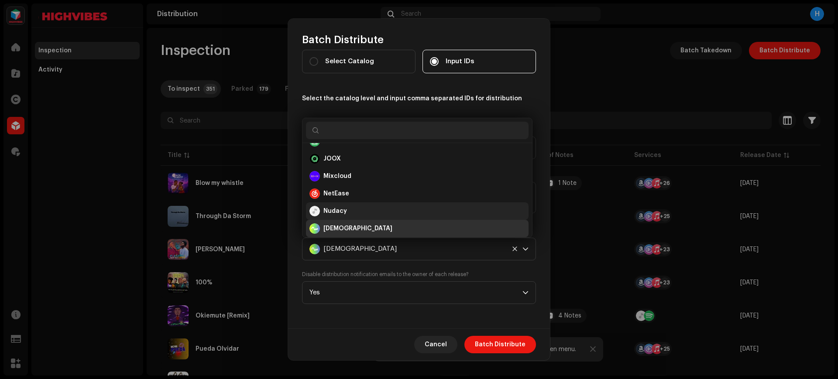
click at [350, 211] on div "Nudacy" at bounding box center [418, 211] width 216 height 10
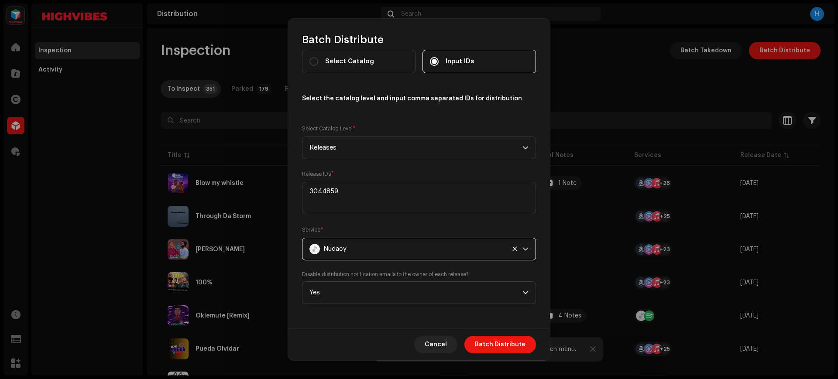
click at [359, 247] on div "Nudacy" at bounding box center [408, 249] width 196 height 22
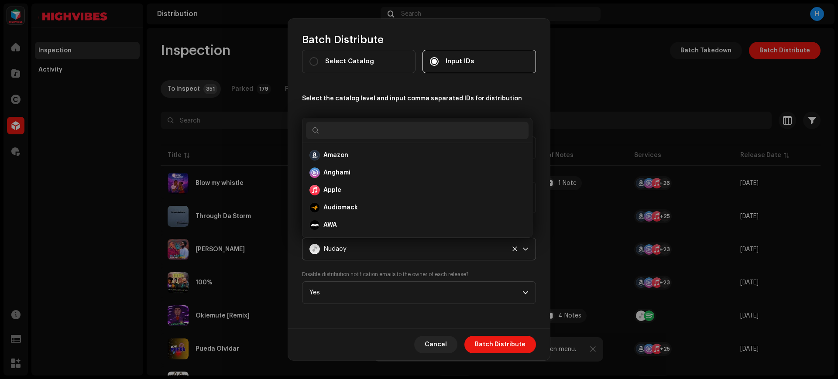
scroll to position [241, 0]
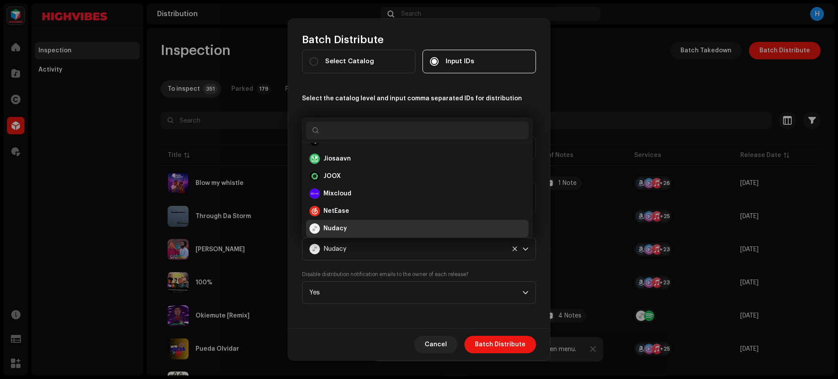
click at [367, 226] on div "Nudacy" at bounding box center [418, 229] width 216 height 10
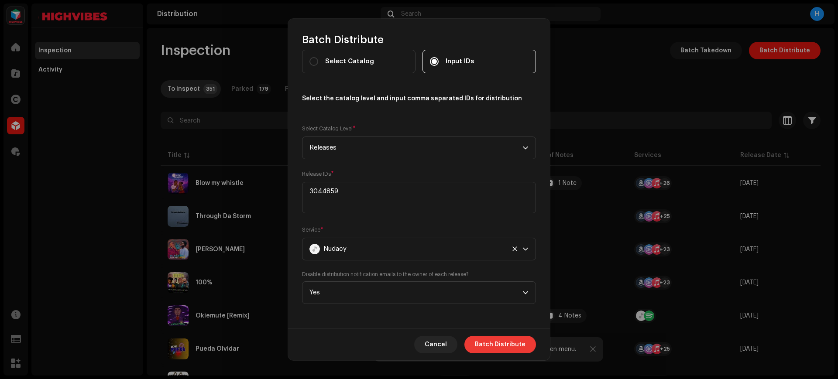
click at [482, 346] on span "Batch Distribute" at bounding box center [500, 344] width 51 height 17
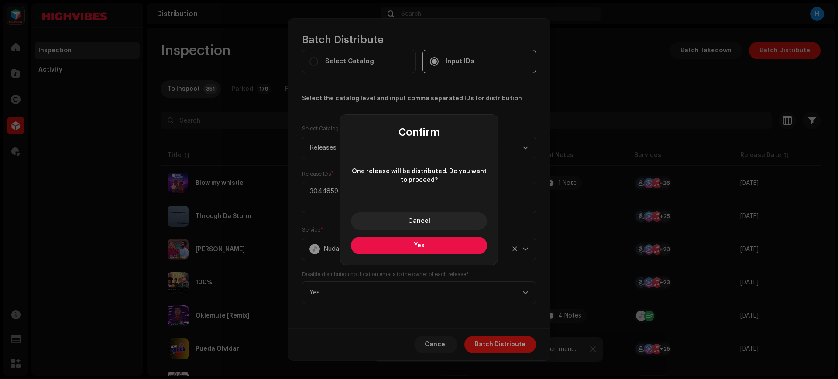
click at [409, 246] on button "Yes" at bounding box center [419, 245] width 136 height 17
